Goal: Information Seeking & Learning: Learn about a topic

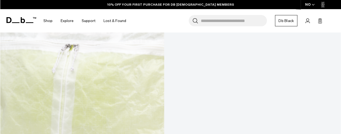
scroll to position [684, 0]
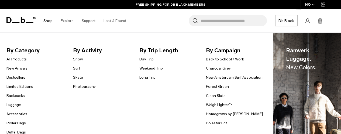
click at [21, 59] on link "All Products" at bounding box center [16, 60] width 20 height 6
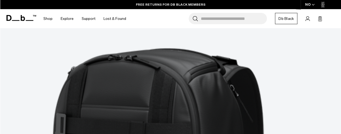
scroll to position [976, 0]
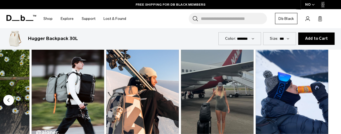
click at [316, 99] on img "5 / 5" at bounding box center [291, 94] width 72 height 120
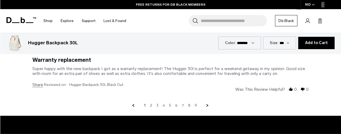
scroll to position [1948, 0]
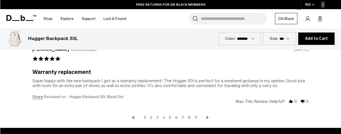
click at [152, 116] on link "2" at bounding box center [151, 118] width 2 height 5
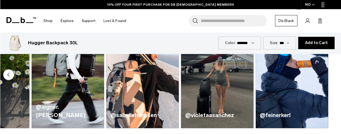
scroll to position [275, 0]
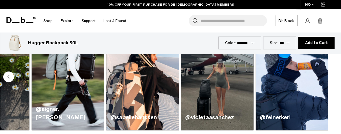
click at [7, 77] on circle "Previous slide" at bounding box center [8, 77] width 11 height 11
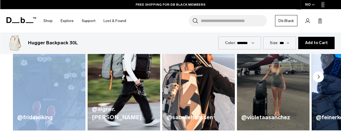
click at [7, 77] on div "@fridawiking @aigner.elias @sabellehanssen @violetaasanchez @feinerkerl" at bounding box center [170, 77] width 341 height 133
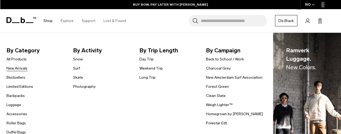
scroll to position [1697, 0]
click at [22, 87] on link "Limited Editions" at bounding box center [19, 87] width 27 height 6
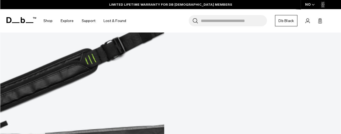
scroll to position [1048, 0]
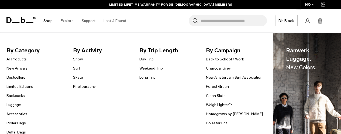
click at [48, 23] on link "Shop" at bounding box center [47, 20] width 9 height 19
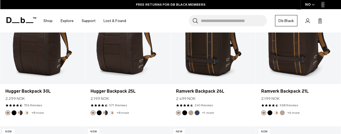
scroll to position [861, 0]
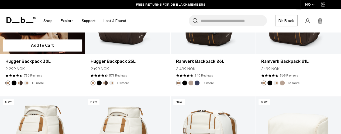
click at [38, 81] on link "+8 more" at bounding box center [38, 83] width 12 height 4
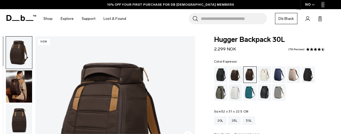
click at [66, 72] on img "1 / 10" at bounding box center [114, 135] width 159 height 199
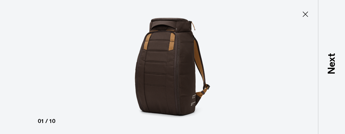
click at [304, 14] on icon at bounding box center [305, 14] width 9 height 9
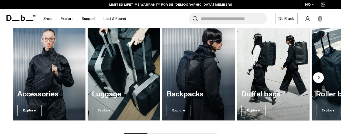
scroll to position [351, 0]
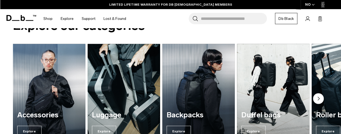
click at [323, 97] on circle "Next slide" at bounding box center [318, 98] width 11 height 11
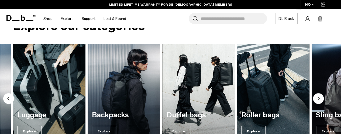
click at [323, 97] on circle "Next slide" at bounding box center [318, 98] width 11 height 11
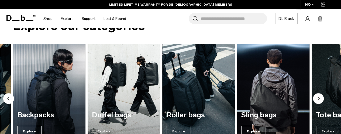
click at [323, 97] on circle "Next slide" at bounding box center [318, 98] width 11 height 11
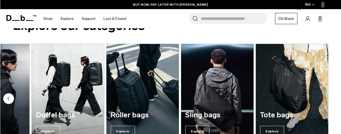
click at [323, 97] on img "7 / 7" at bounding box center [291, 93] width 72 height 98
